Goal: Task Accomplishment & Management: Manage account settings

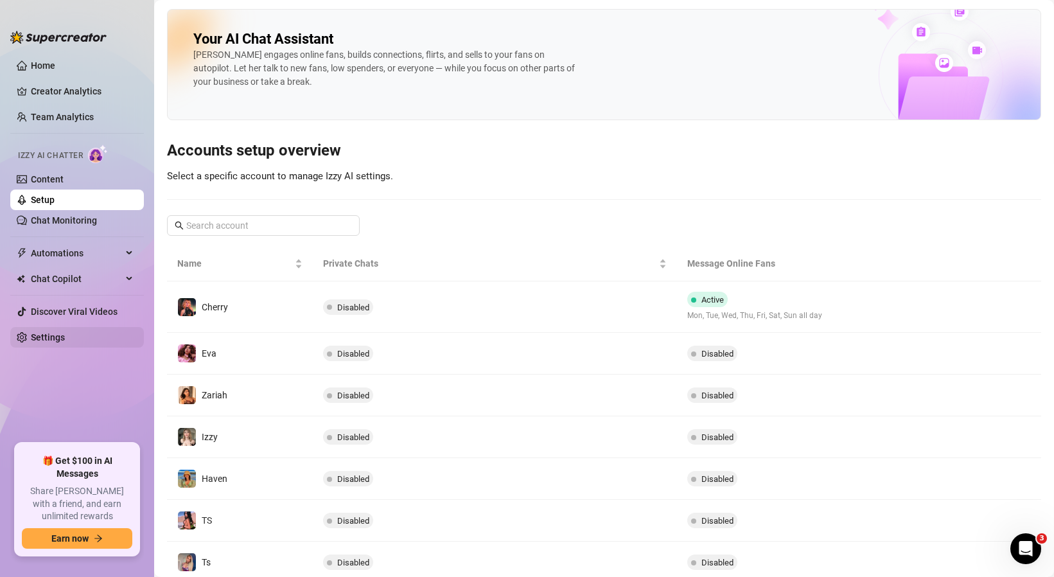
click at [38, 337] on link "Settings" at bounding box center [48, 337] width 34 height 10
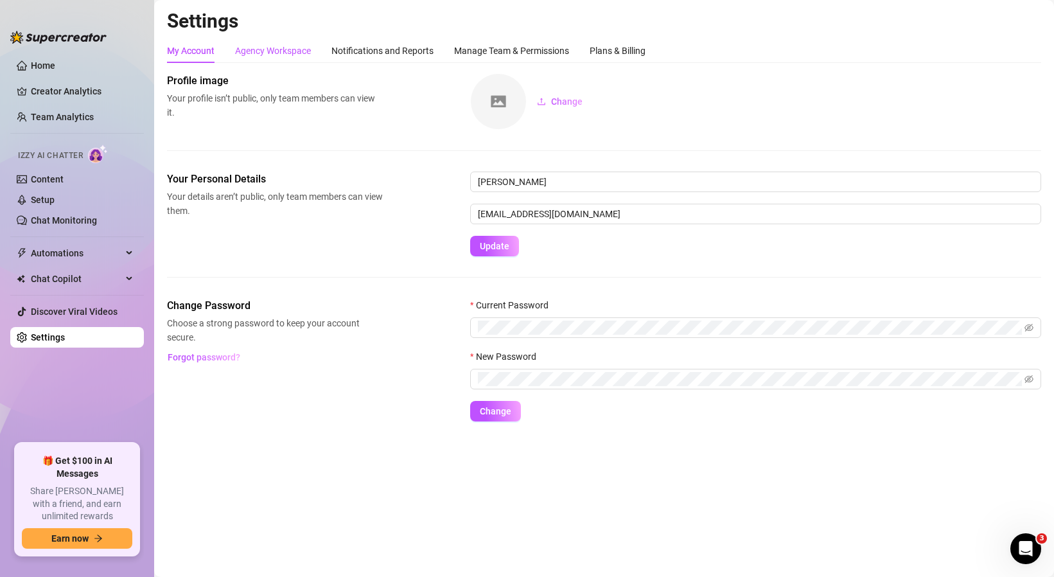
click at [298, 49] on div "Agency Workspace" at bounding box center [273, 51] width 76 height 14
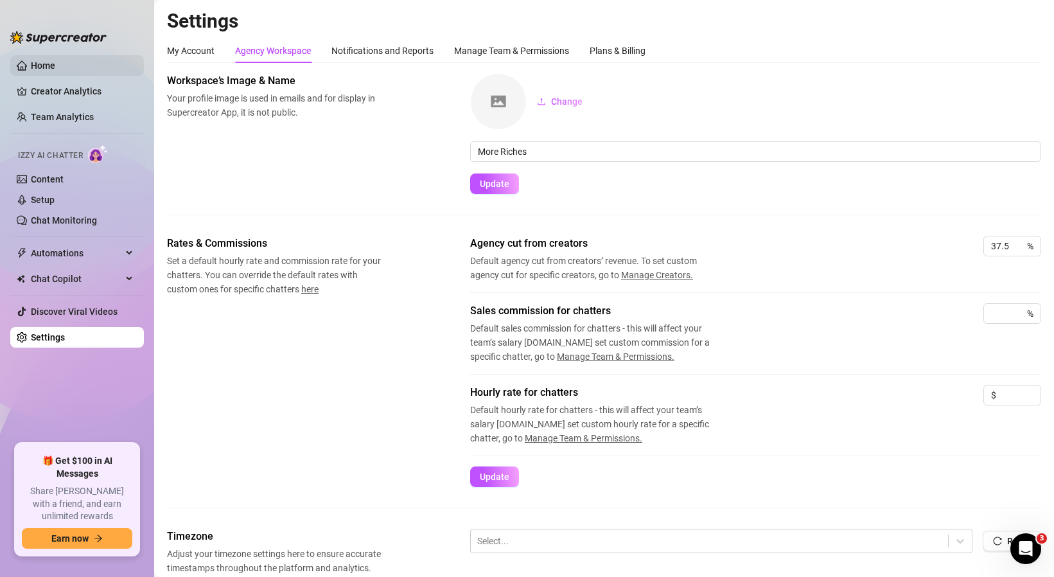
click at [55, 67] on link "Home" at bounding box center [43, 65] width 24 height 10
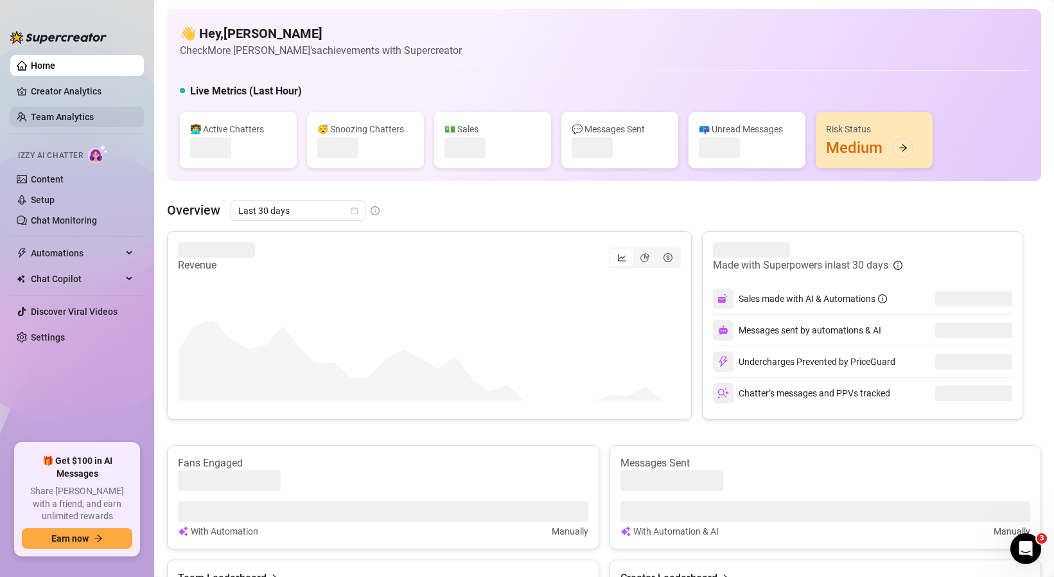
click at [55, 121] on link "Team Analytics" at bounding box center [62, 117] width 63 height 10
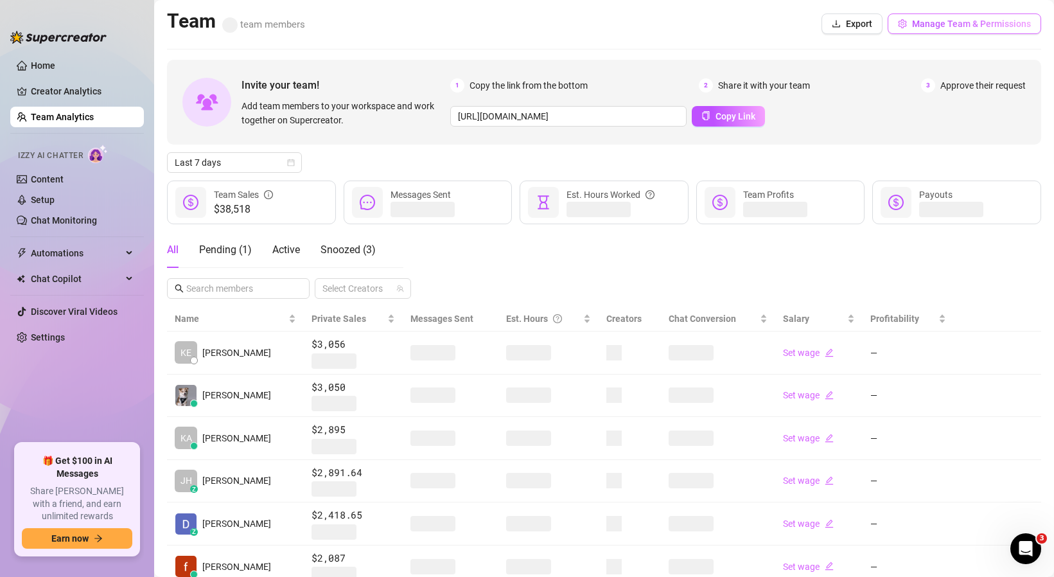
click at [972, 13] on button "Manage Team & Permissions" at bounding box center [965, 23] width 154 height 21
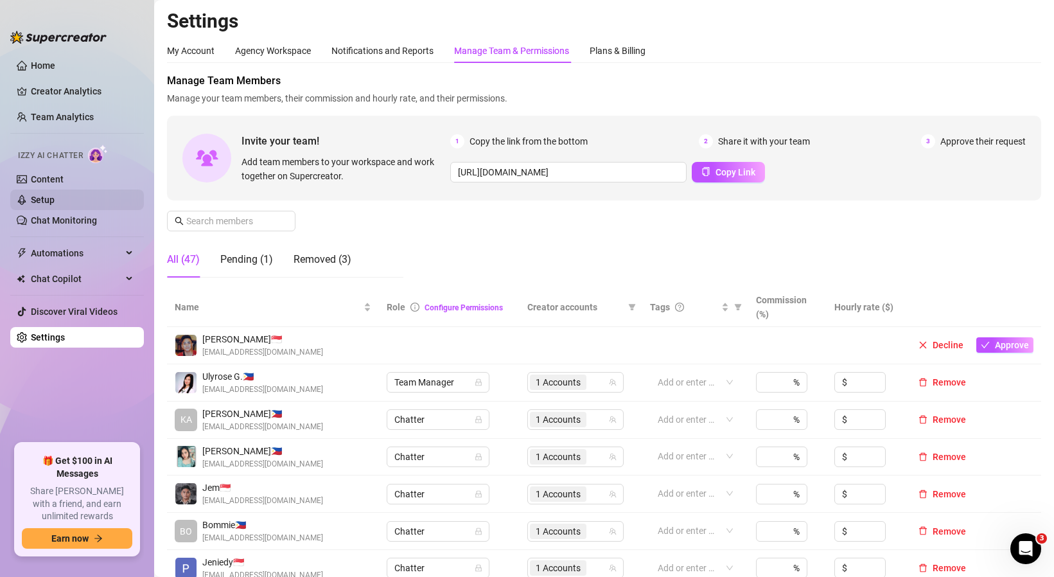
click at [55, 201] on link "Setup" at bounding box center [43, 200] width 24 height 10
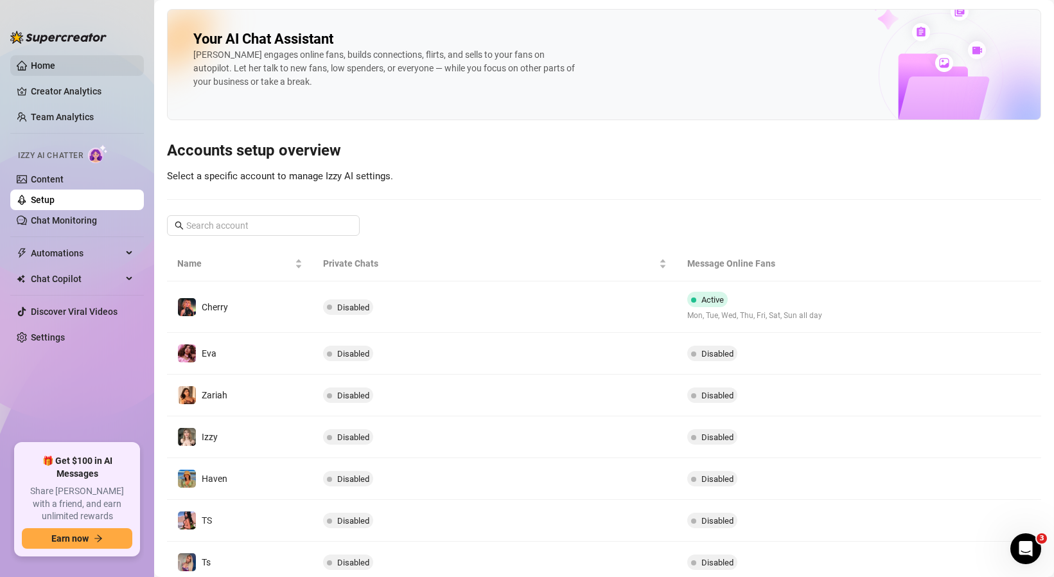
click at [33, 61] on link "Home" at bounding box center [43, 65] width 24 height 10
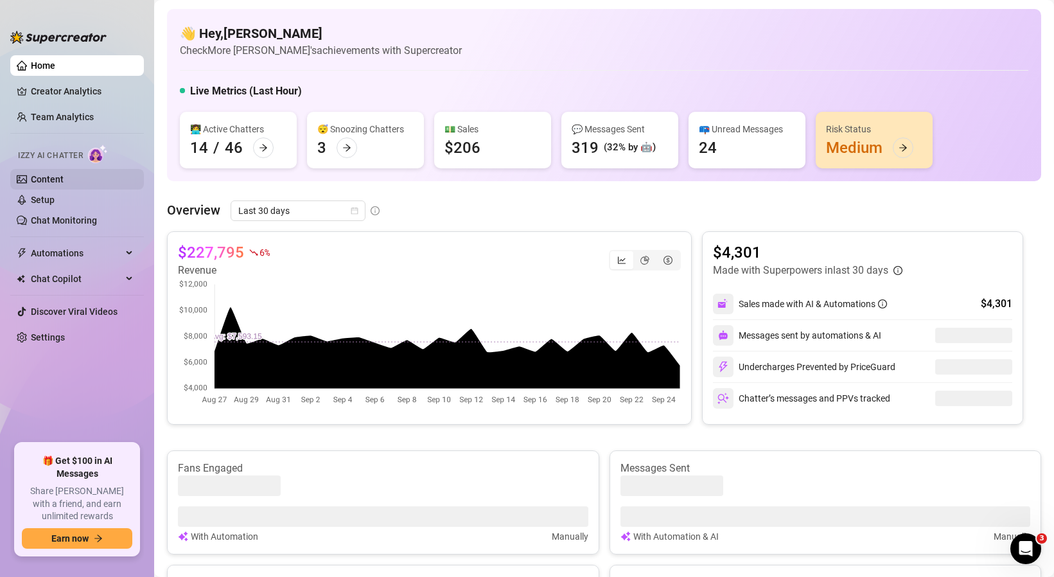
click at [43, 181] on link "Content" at bounding box center [47, 179] width 33 height 10
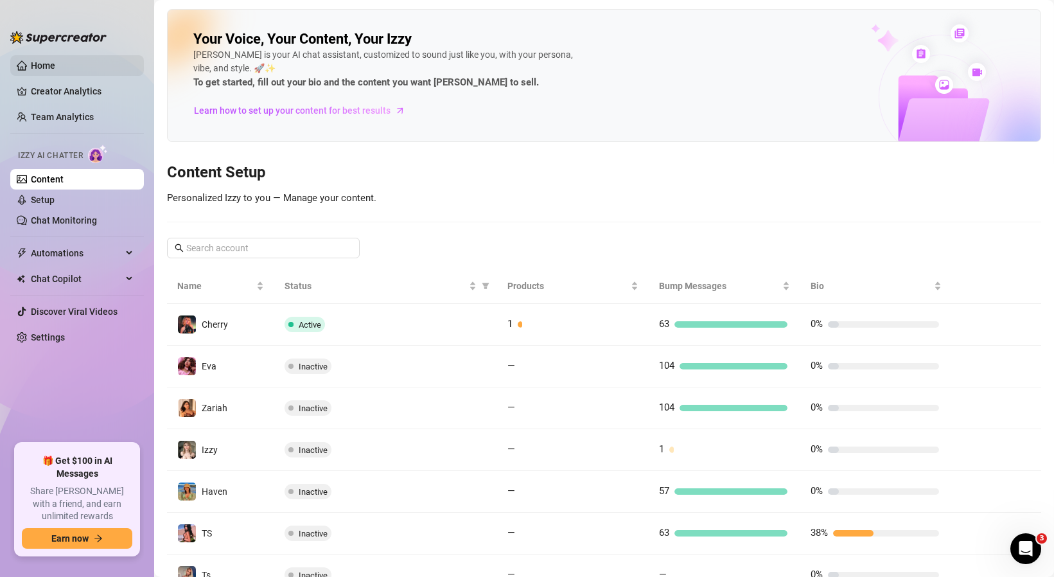
click at [45, 60] on link "Home" at bounding box center [43, 65] width 24 height 10
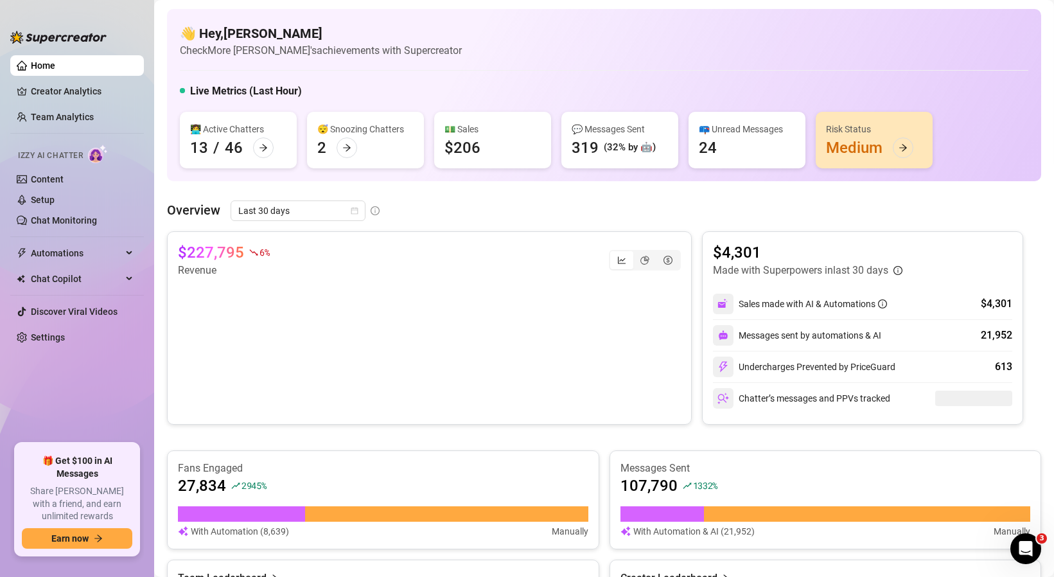
click at [52, 64] on link "Home" at bounding box center [43, 65] width 24 height 10
click at [60, 96] on link "Creator Analytics" at bounding box center [82, 91] width 103 height 21
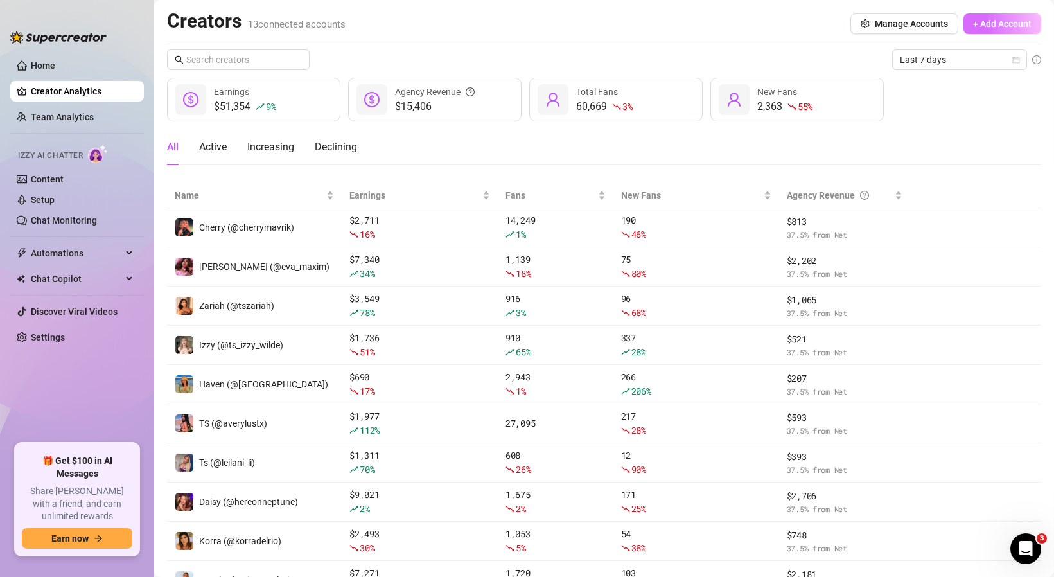
click at [1017, 19] on span "+ Add Account" at bounding box center [1002, 24] width 58 height 10
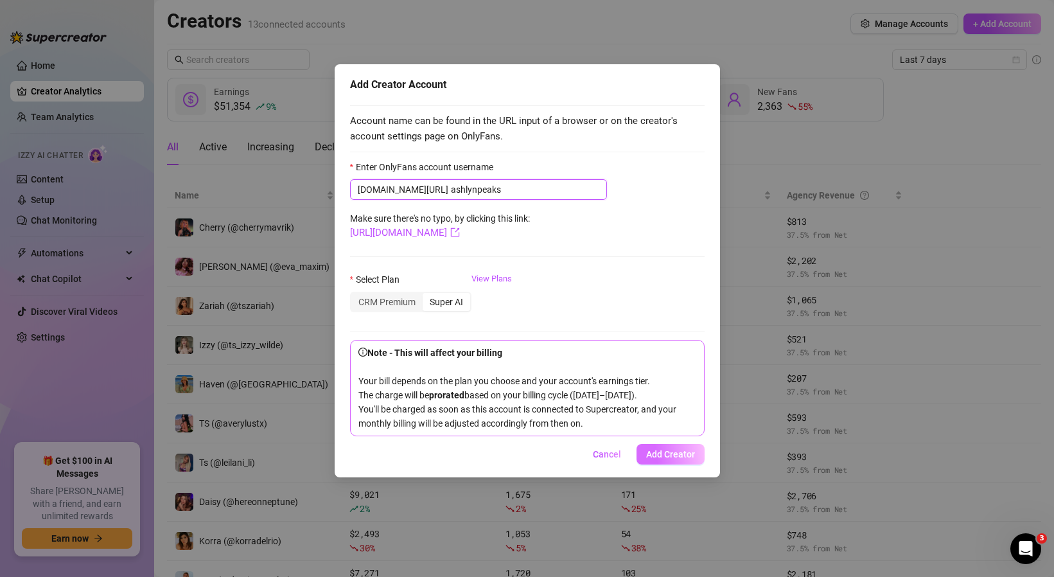
type input "ashlynpeaks"
click at [671, 459] on span "Add Creator" at bounding box center [670, 454] width 49 height 10
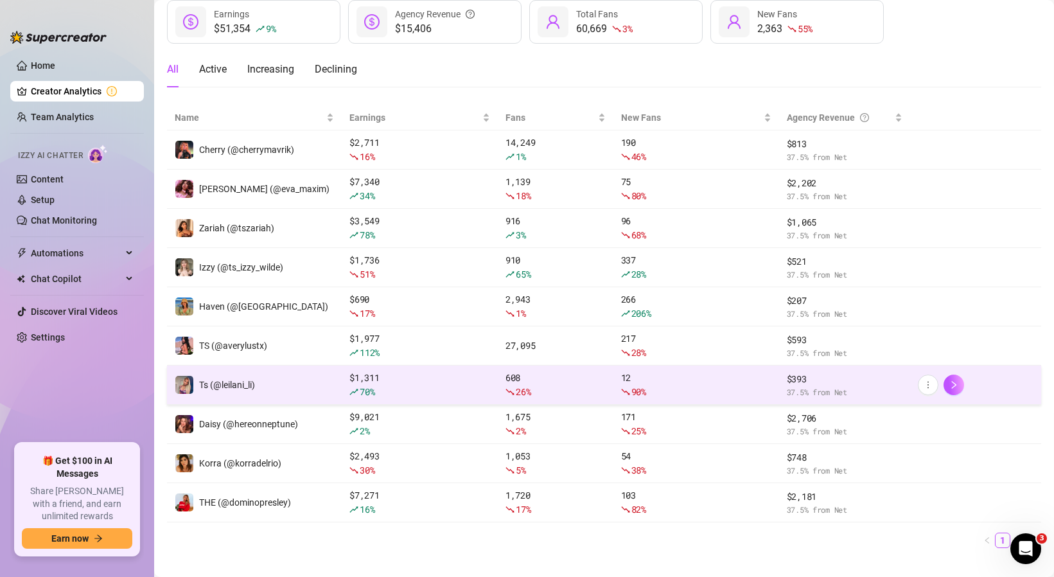
scroll to position [98, 0]
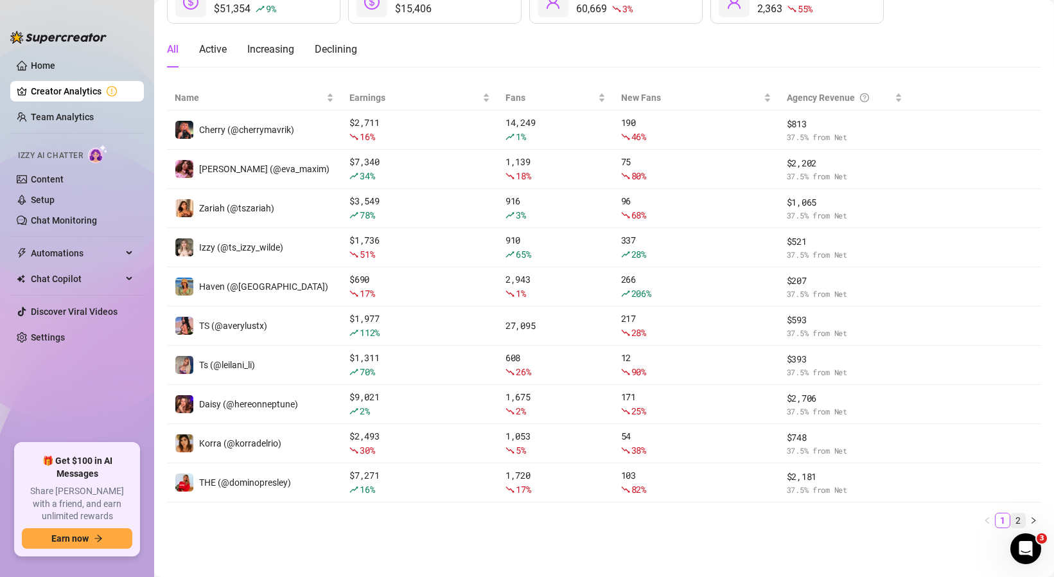
click at [1020, 524] on link "2" at bounding box center [1018, 520] width 14 height 14
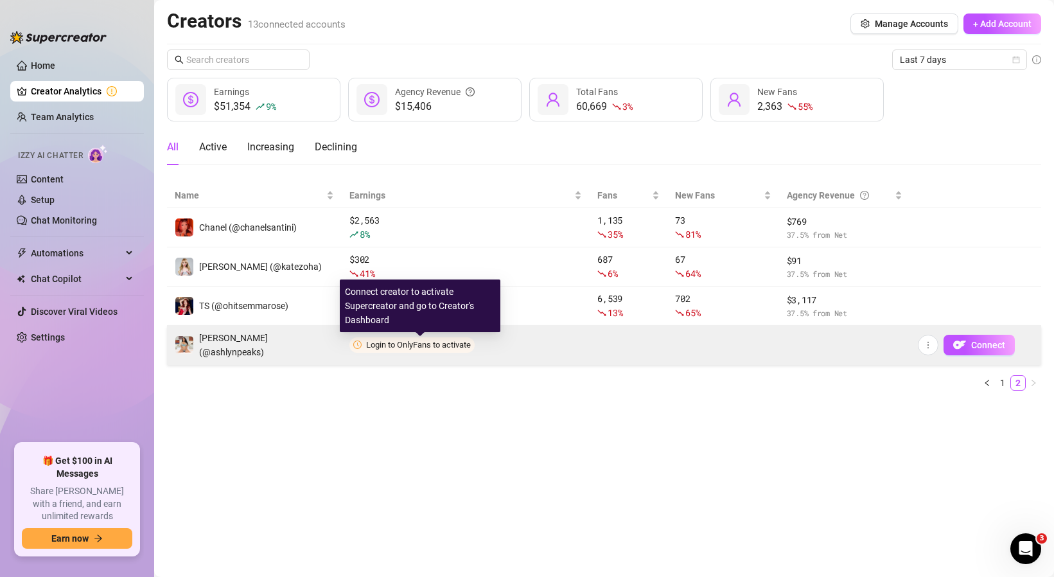
click at [412, 344] on span "Login to OnlyFans to activate" at bounding box center [418, 345] width 105 height 10
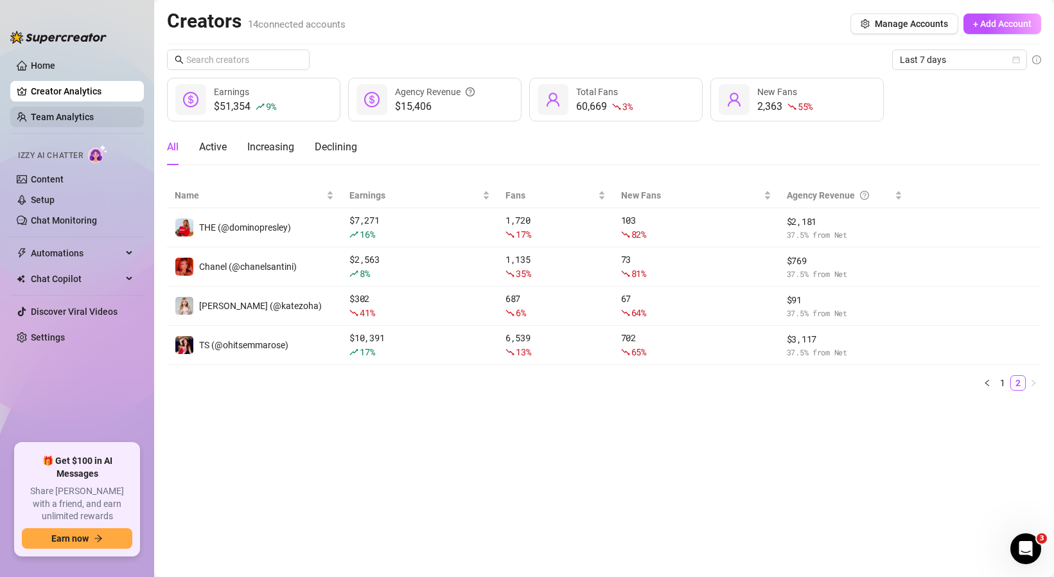
click at [49, 122] on link "Team Analytics" at bounding box center [62, 117] width 63 height 10
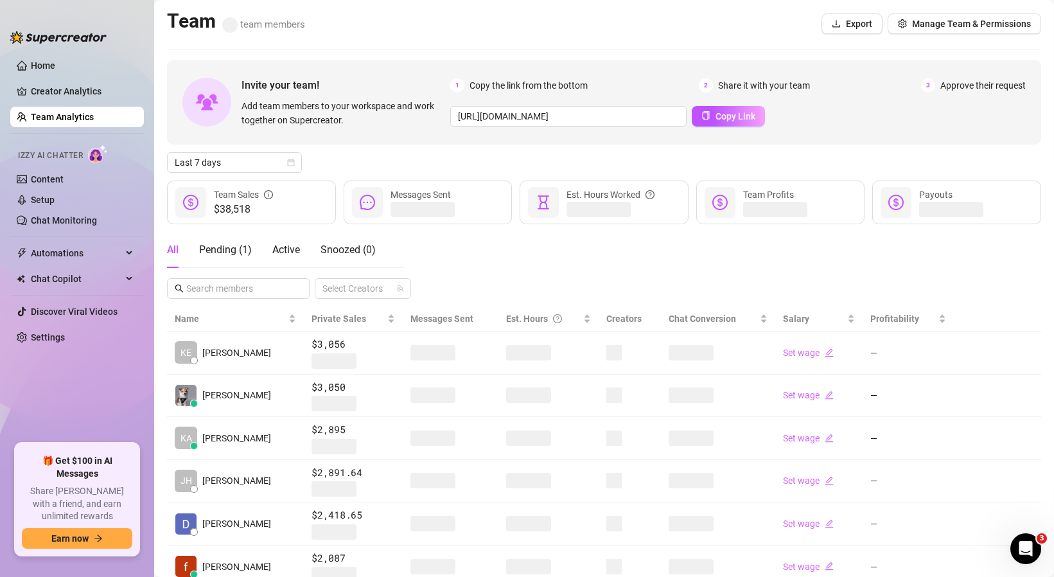
click at [1002, 79] on span "Approve their request" at bounding box center [983, 85] width 85 height 14
click at [975, 24] on span "Manage Team & Permissions" at bounding box center [971, 24] width 119 height 10
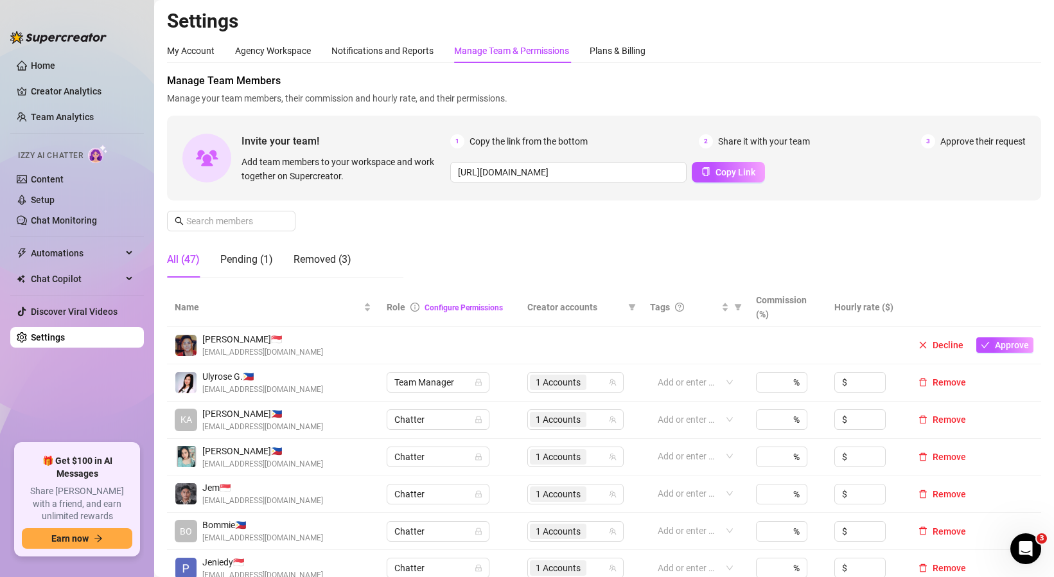
click at [1034, 351] on td "Decline Approve" at bounding box center [974, 345] width 136 height 37
click at [1022, 350] on span "Approve" at bounding box center [1012, 345] width 34 height 10
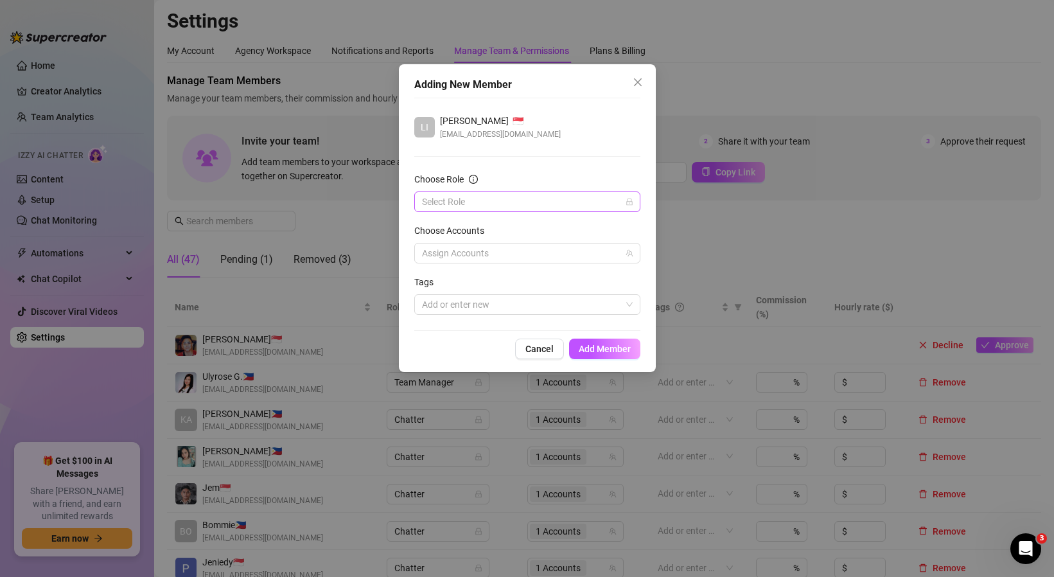
click at [472, 202] on input "Choose Role" at bounding box center [521, 201] width 199 height 19
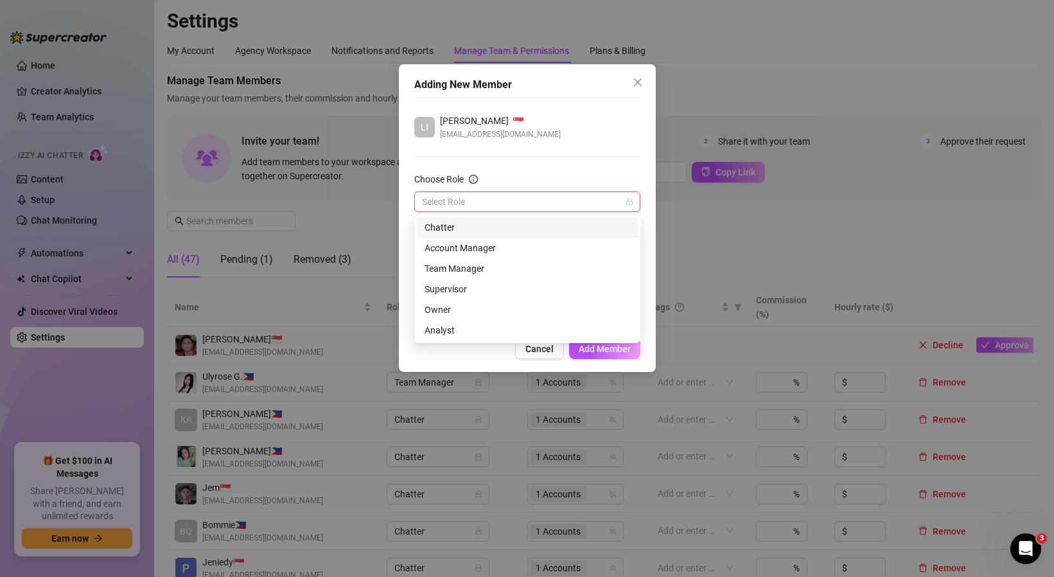
click at [464, 232] on div "Chatter" at bounding box center [528, 227] width 206 height 14
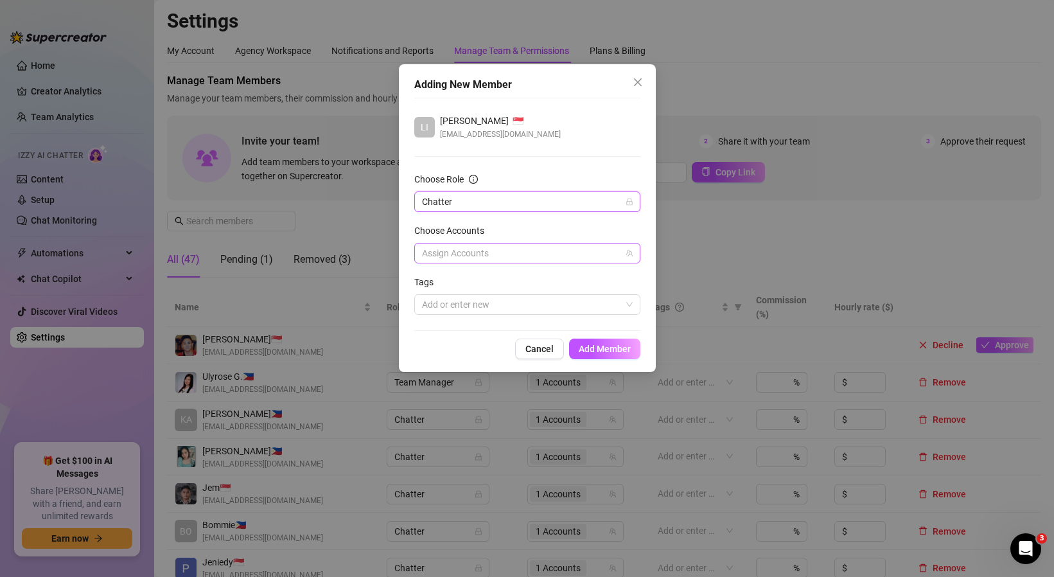
click at [458, 257] on div at bounding box center [521, 253] width 208 height 18
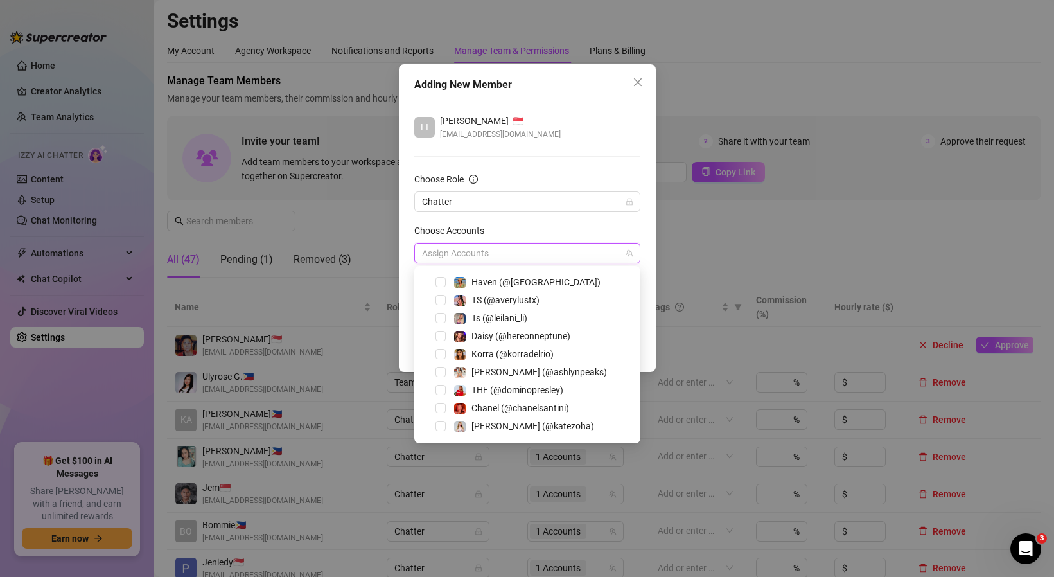
scroll to position [89, 0]
click at [544, 369] on span "[PERSON_NAME] (@ashlynpeaks)" at bounding box center [540, 371] width 136 height 10
click at [576, 232] on div "Choose Accounts" at bounding box center [527, 233] width 226 height 19
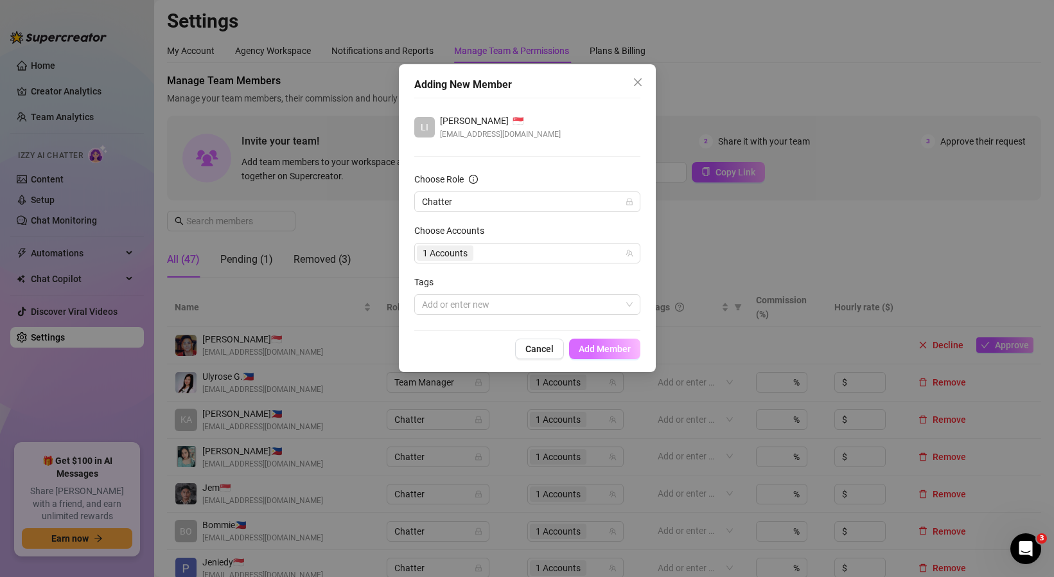
click at [601, 355] on button "Add Member" at bounding box center [604, 349] width 71 height 21
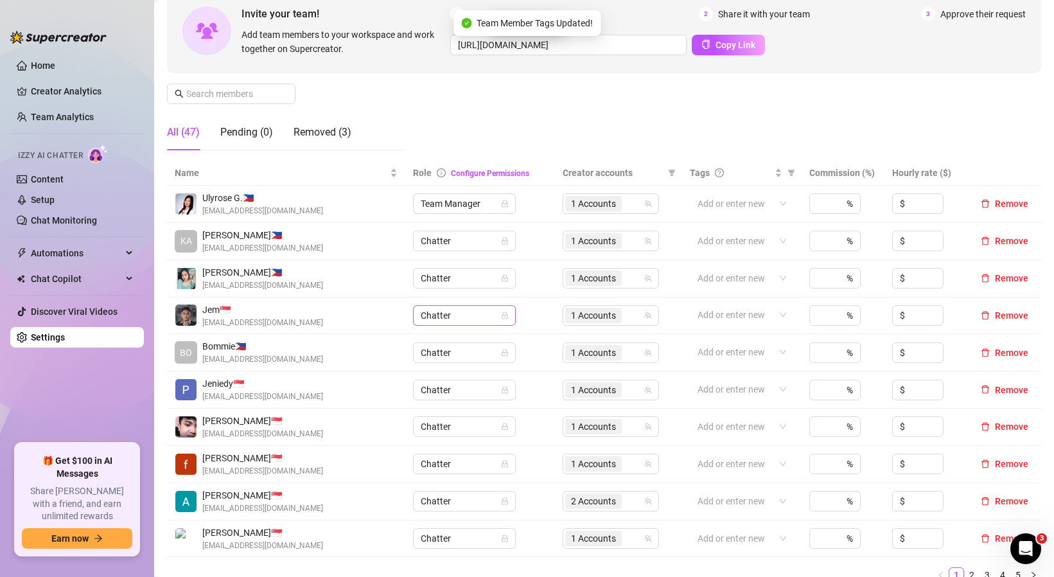
scroll to position [0, 0]
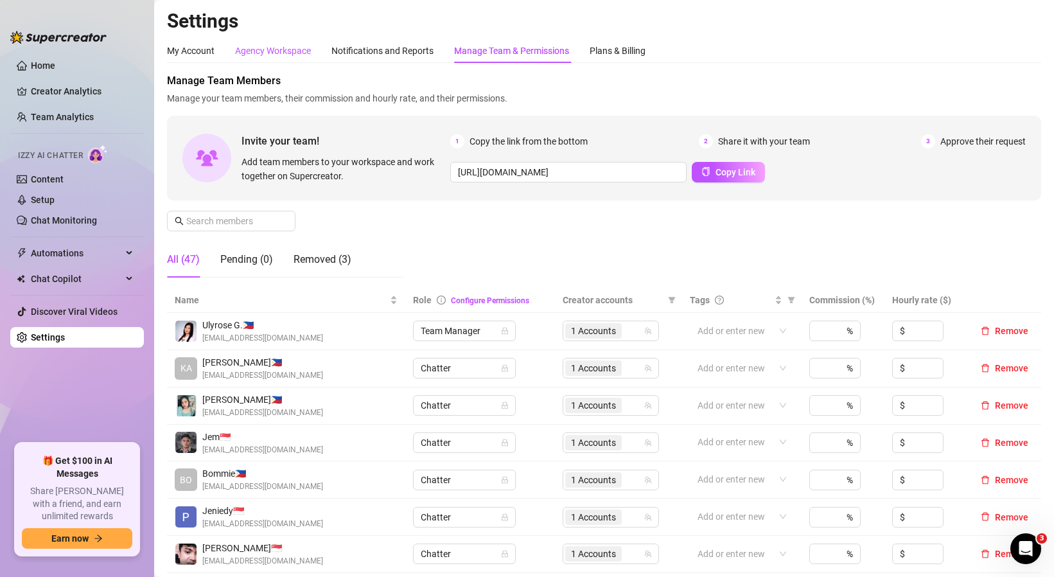
click at [283, 53] on div "Agency Workspace" at bounding box center [273, 51] width 76 height 14
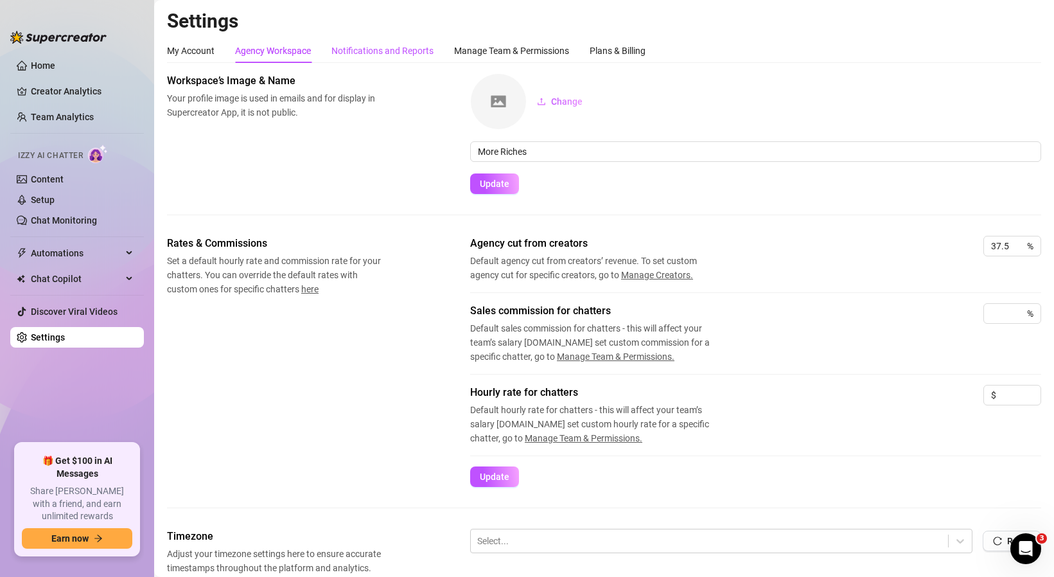
click at [373, 48] on div "Notifications and Reports" at bounding box center [383, 51] width 102 height 14
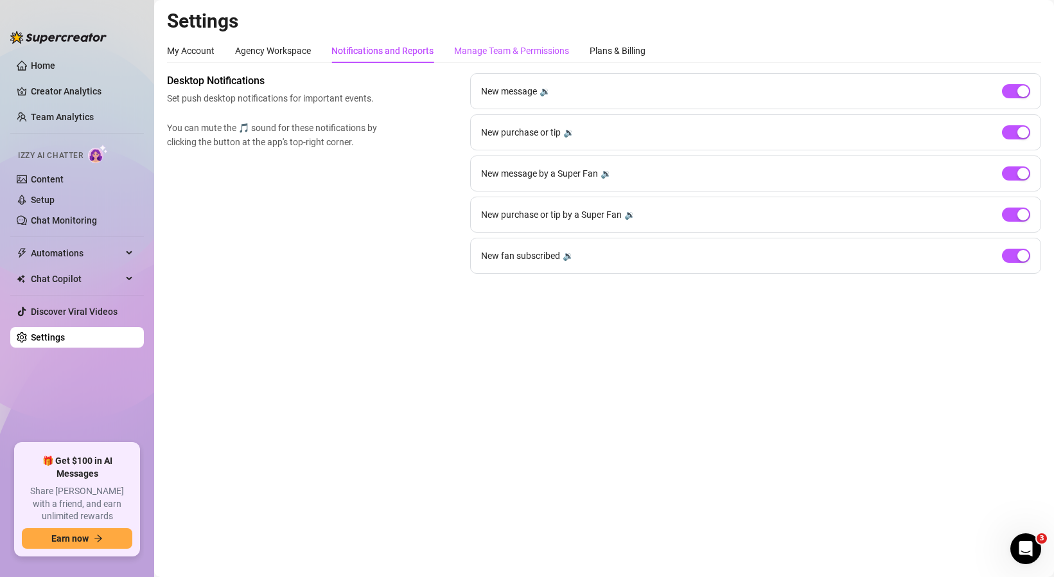
click at [528, 49] on div "Manage Team & Permissions" at bounding box center [511, 51] width 115 height 14
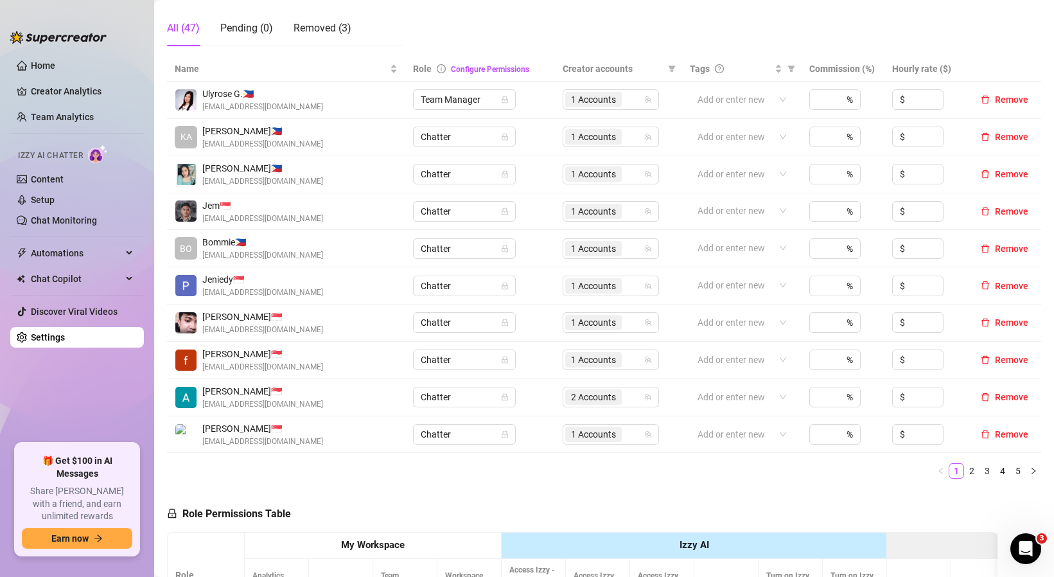
scroll to position [207, 0]
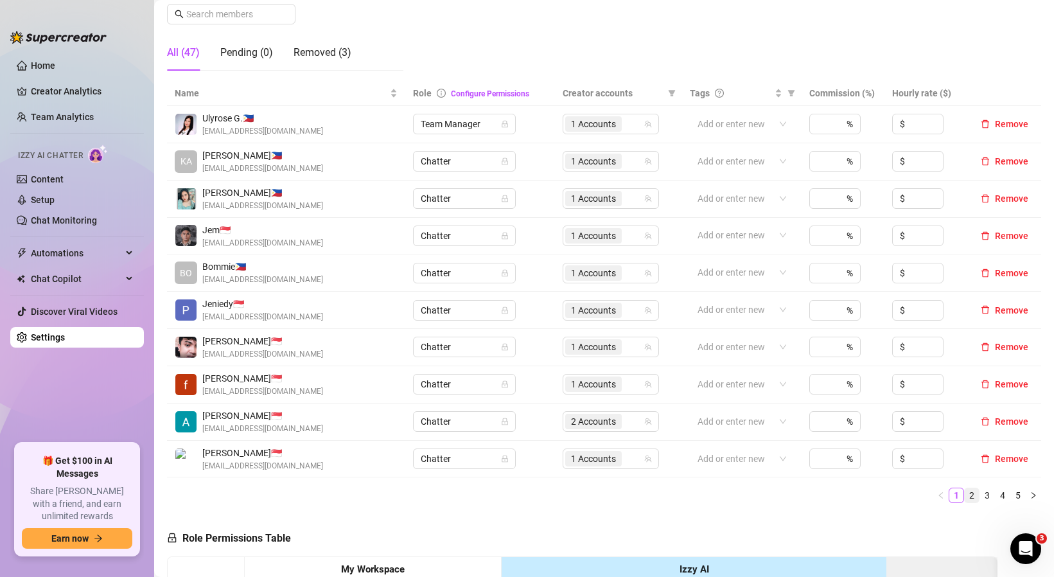
click at [975, 495] on link "2" at bounding box center [972, 495] width 14 height 14
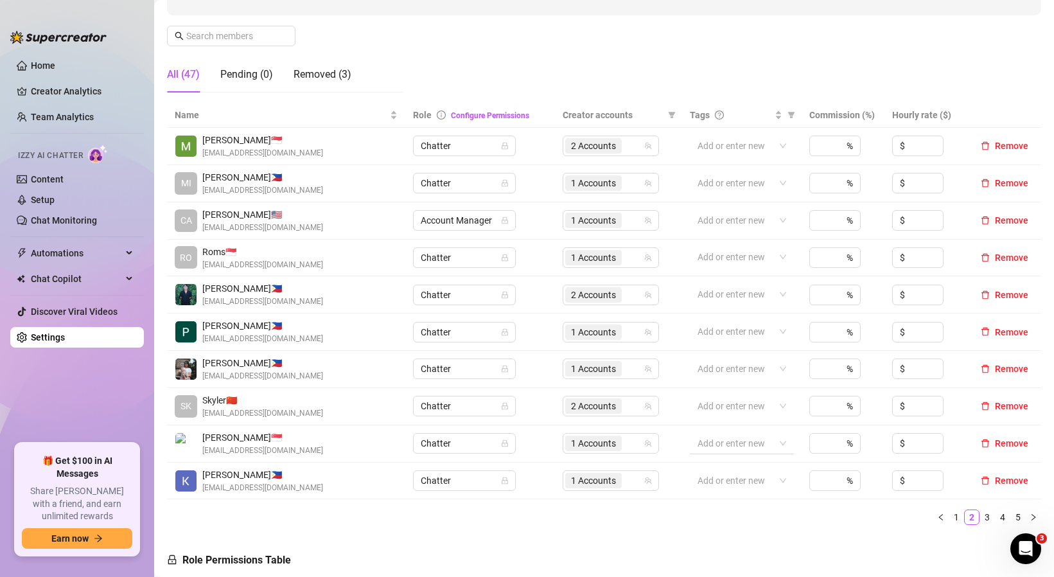
scroll to position [184, 0]
click at [988, 520] on link "3" at bounding box center [988, 518] width 14 height 14
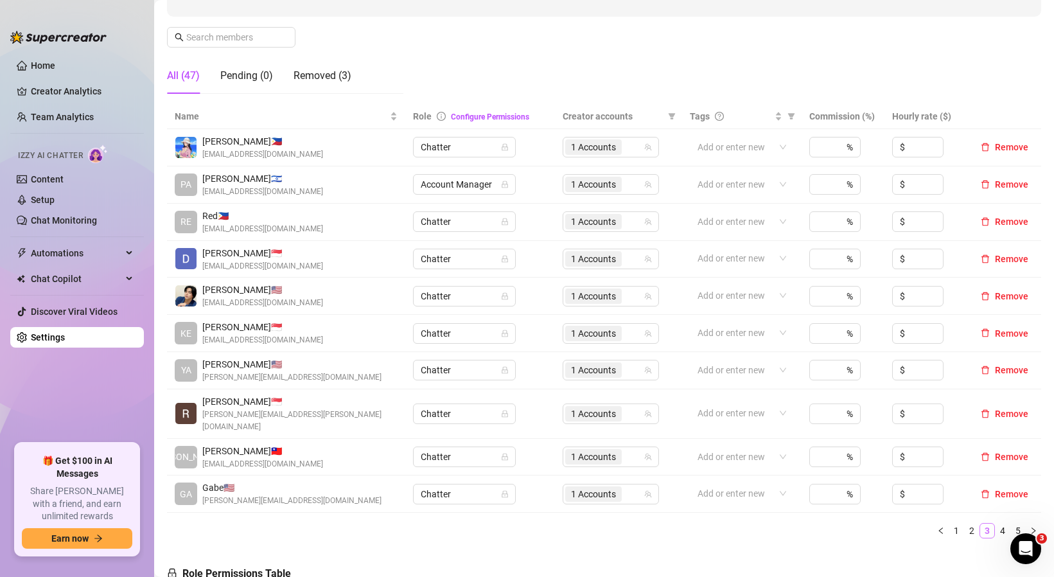
click at [988, 524] on link "3" at bounding box center [988, 531] width 14 height 14
click at [1004, 524] on link "4" at bounding box center [1003, 531] width 14 height 14
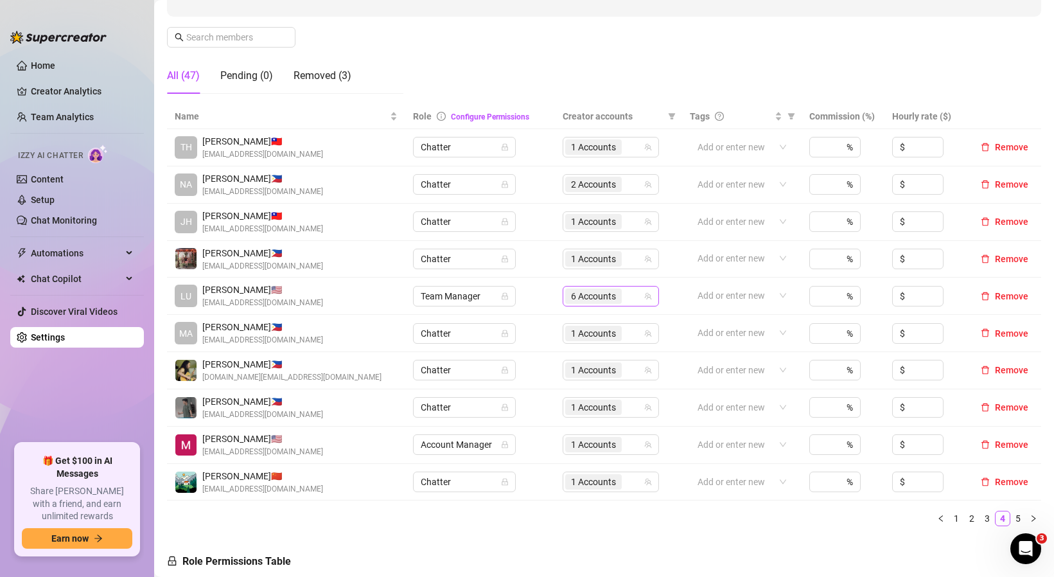
click at [584, 299] on span "6 Accounts" at bounding box center [593, 296] width 45 height 14
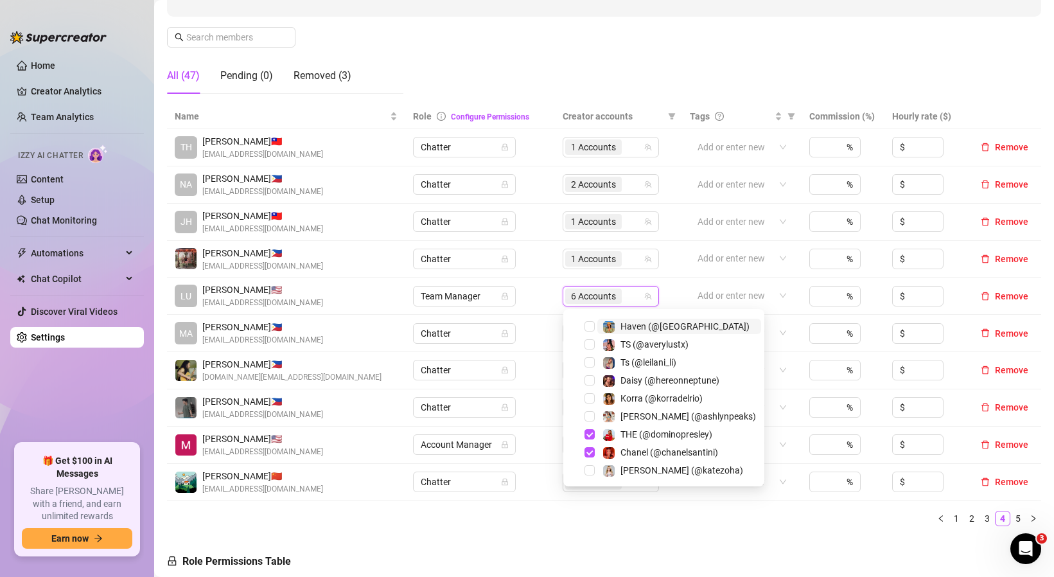
scroll to position [88, 0]
click at [592, 414] on span "Select tree node" at bounding box center [590, 415] width 10 height 10
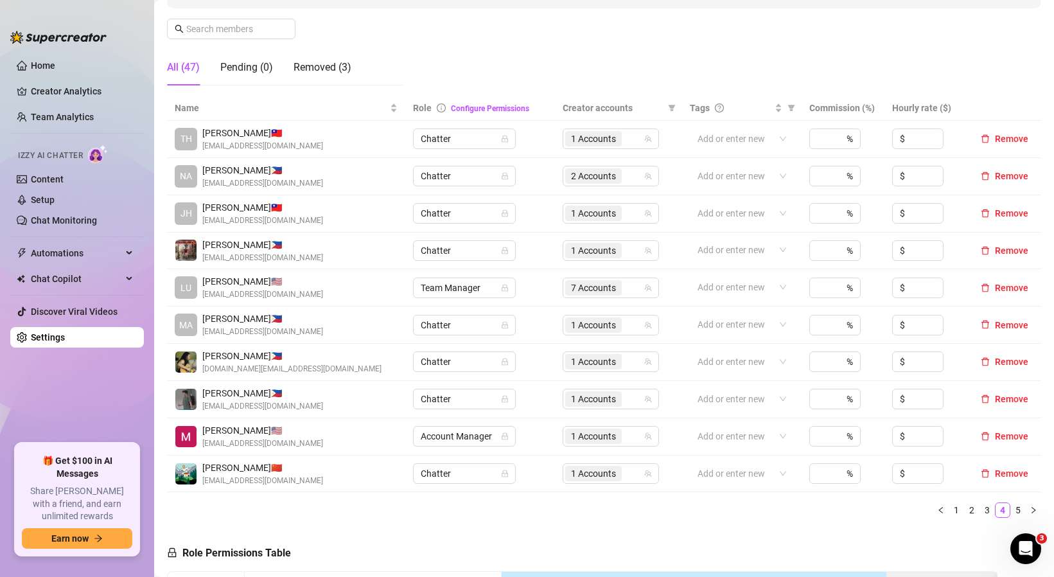
scroll to position [193, 0]
click at [607, 287] on span "7 Accounts" at bounding box center [593, 287] width 45 height 14
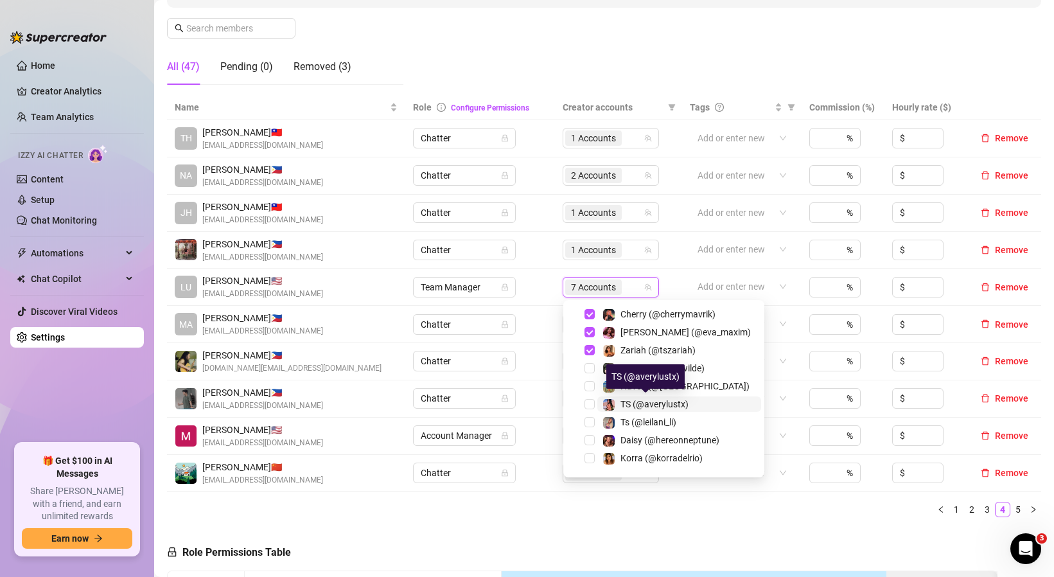
scroll to position [105, 0]
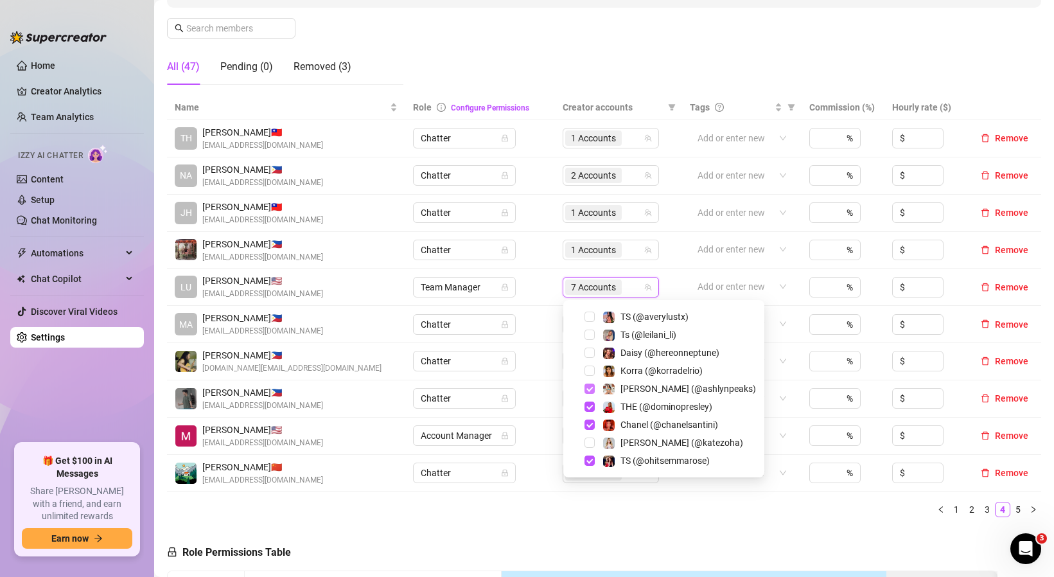
click at [589, 388] on span "Select tree node" at bounding box center [590, 389] width 10 height 10
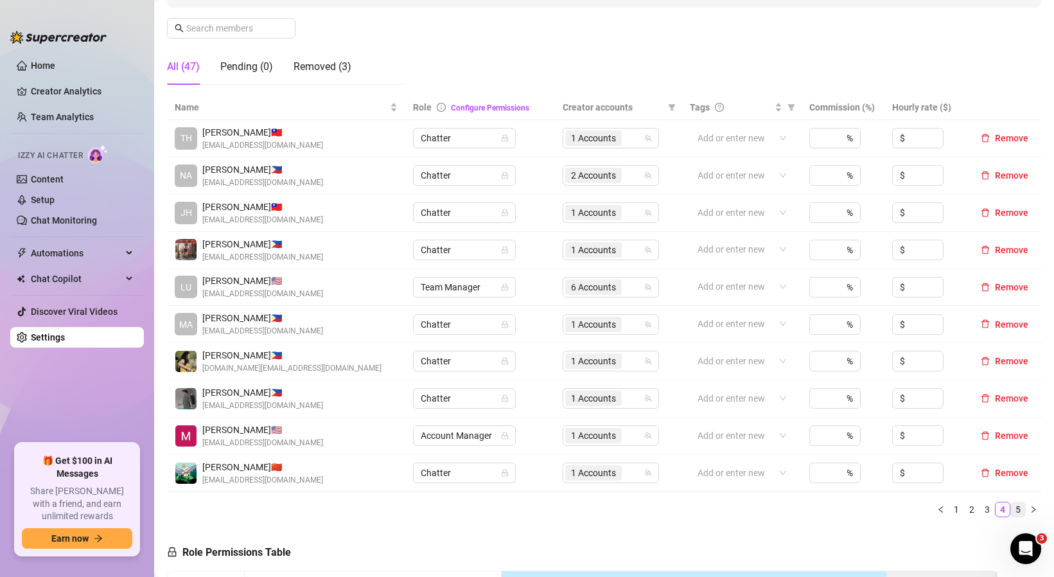
click at [1017, 510] on link "5" at bounding box center [1018, 509] width 14 height 14
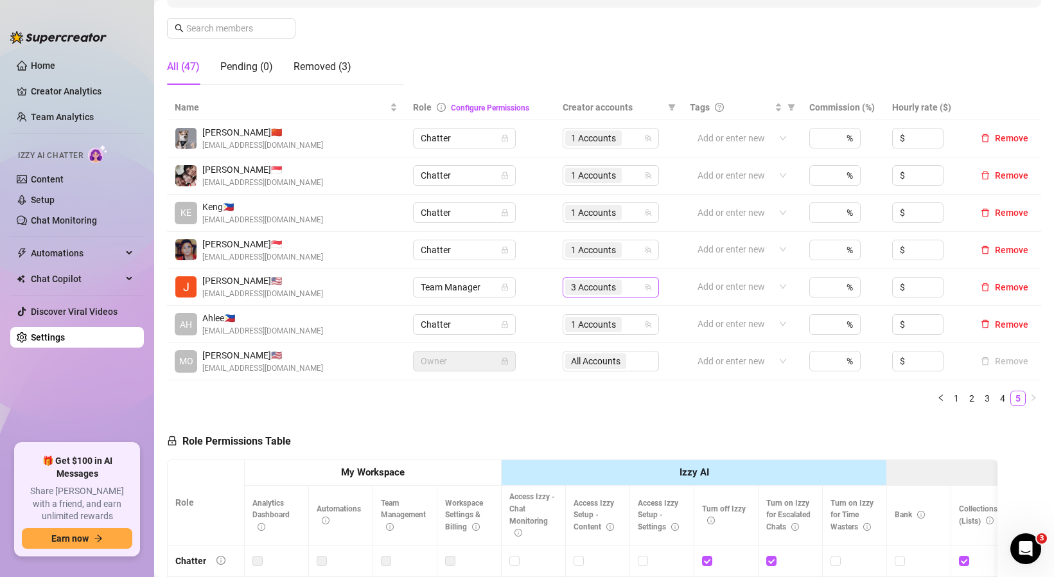
click at [612, 285] on span "3 Accounts" at bounding box center [593, 287] width 45 height 14
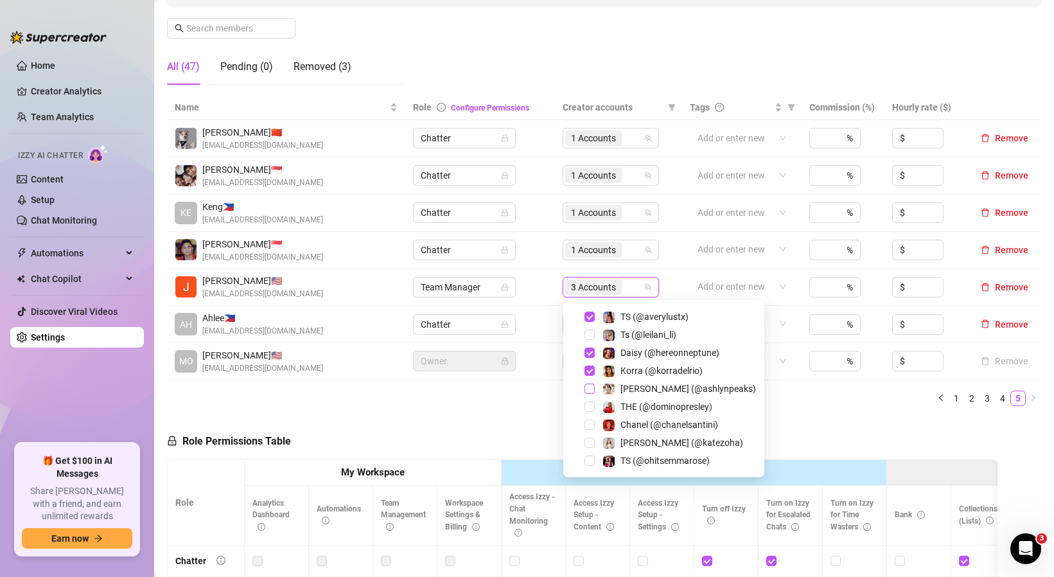
click at [593, 386] on span "Select tree node" at bounding box center [590, 389] width 10 height 10
click at [515, 405] on ul "1 2 3 4 5" at bounding box center [604, 398] width 875 height 15
